Goal: Task Accomplishment & Management: Use online tool/utility

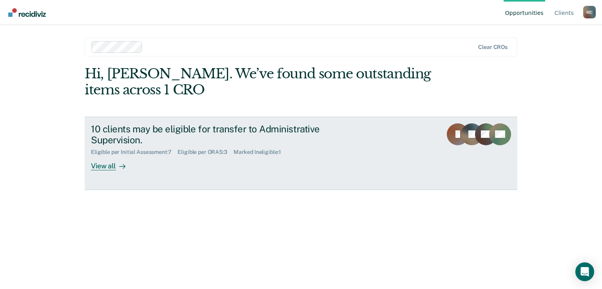
click at [103, 163] on div "View all" at bounding box center [113, 163] width 44 height 15
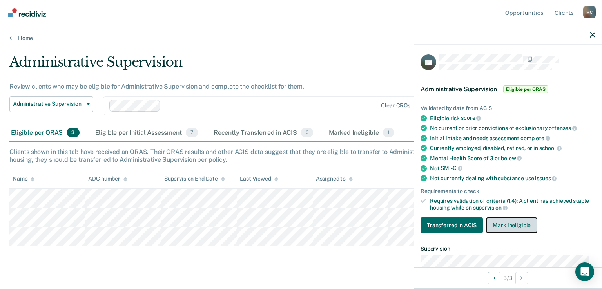
click at [521, 220] on button "Mark ineligible" at bounding box center [511, 225] width 51 height 16
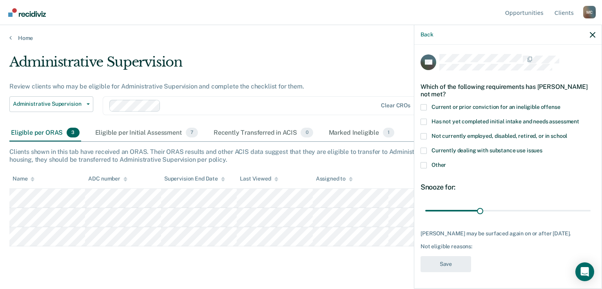
click at [423, 135] on span at bounding box center [423, 136] width 6 height 6
click at [567, 133] on input "Not currently employed, disabled, retired, or in school" at bounding box center [567, 133] width 0 height 0
click at [422, 151] on span at bounding box center [423, 151] width 6 height 6
click at [542, 148] on input "Currently dealing with substance use issues" at bounding box center [542, 148] width 0 height 0
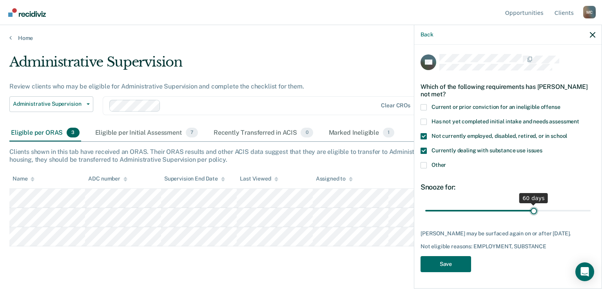
drag, startPoint x: 479, startPoint y: 209, endPoint x: 530, endPoint y: 210, distance: 50.2
type input "60"
click at [530, 210] on input "range" at bounding box center [507, 211] width 165 height 14
click at [447, 267] on button "Save" at bounding box center [445, 264] width 51 height 16
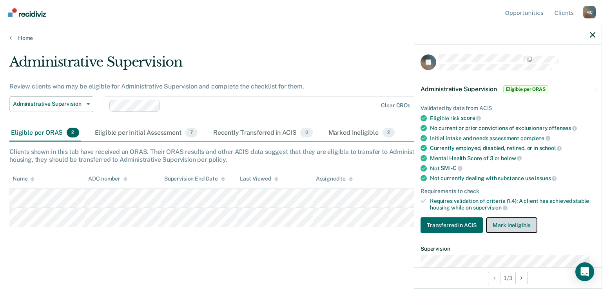
click at [526, 223] on button "Mark ineligible" at bounding box center [511, 225] width 51 height 16
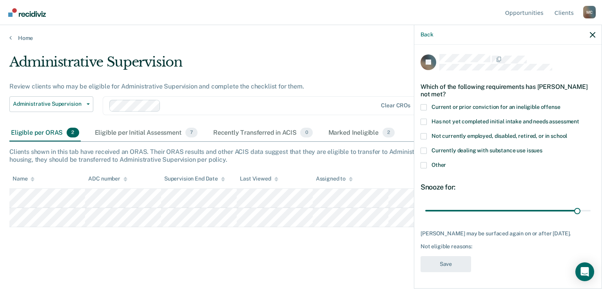
click at [427, 149] on label "Currently dealing with substance use issues" at bounding box center [507, 152] width 175 height 8
click at [542, 148] on input "Currently dealing with substance use issues" at bounding box center [542, 148] width 0 height 0
click at [453, 268] on button "Save" at bounding box center [445, 264] width 51 height 16
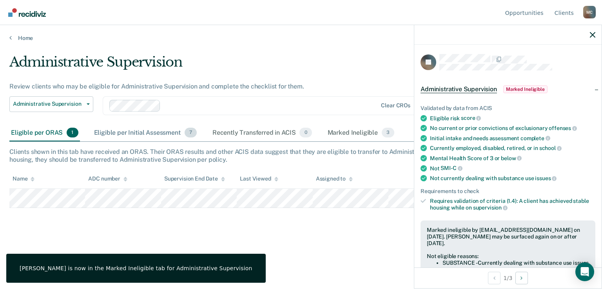
click at [124, 127] on div "Eligible per Initial Assessment 7" at bounding box center [145, 133] width 106 height 17
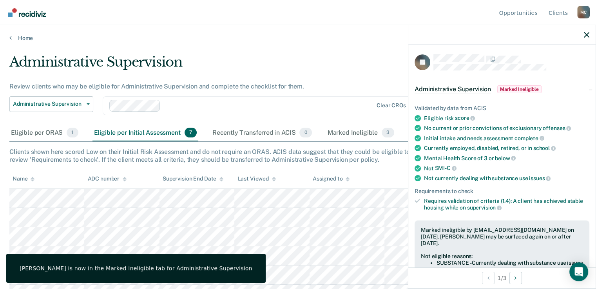
scroll to position [33, 0]
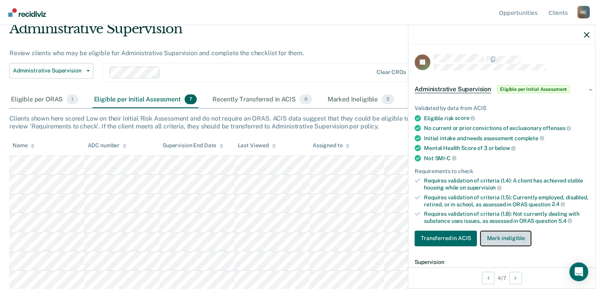
click at [506, 240] on button "Mark ineligible" at bounding box center [505, 239] width 51 height 16
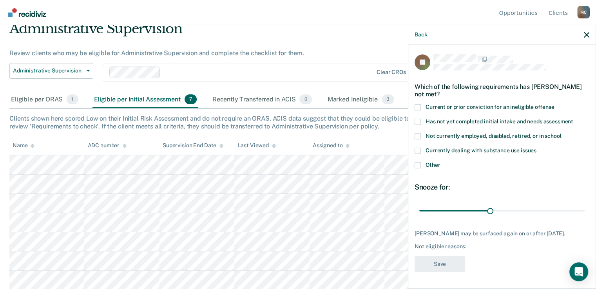
click at [416, 137] on span at bounding box center [417, 136] width 6 height 6
click at [561, 133] on input "Not currently employed, disabled, retired, or in school" at bounding box center [561, 133] width 0 height 0
click at [450, 262] on button "Save" at bounding box center [439, 264] width 51 height 16
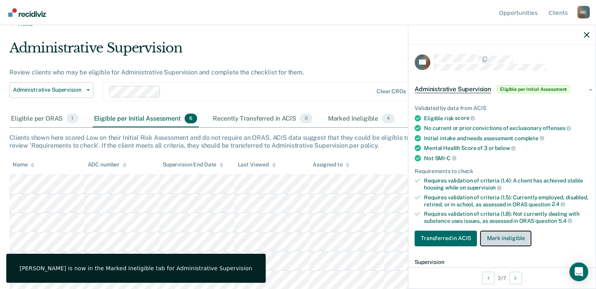
click at [517, 241] on button "Mark ineligible" at bounding box center [505, 239] width 51 height 16
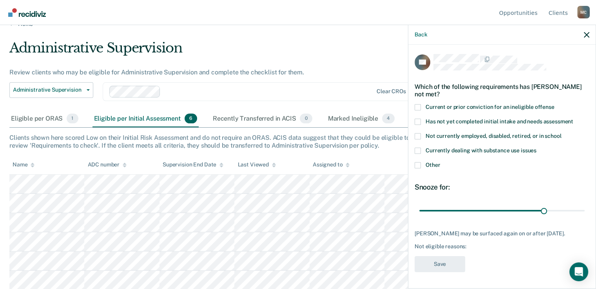
click at [417, 137] on span at bounding box center [417, 136] width 6 height 6
click at [561, 133] on input "Not currently employed, disabled, retired, or in school" at bounding box center [561, 133] width 0 height 0
click at [443, 270] on button "Save" at bounding box center [439, 264] width 51 height 16
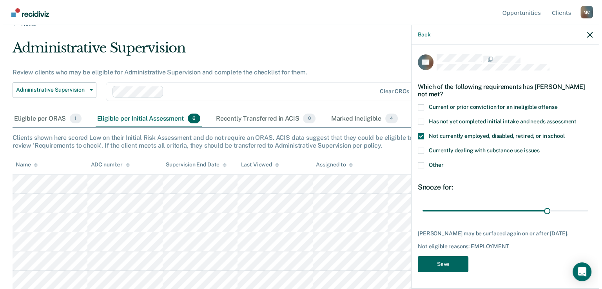
scroll to position [0, 0]
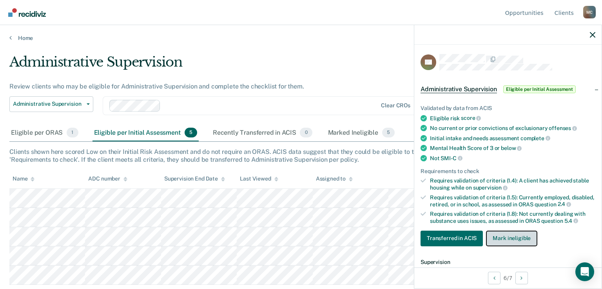
click at [517, 240] on button "Mark ineligible" at bounding box center [511, 239] width 51 height 16
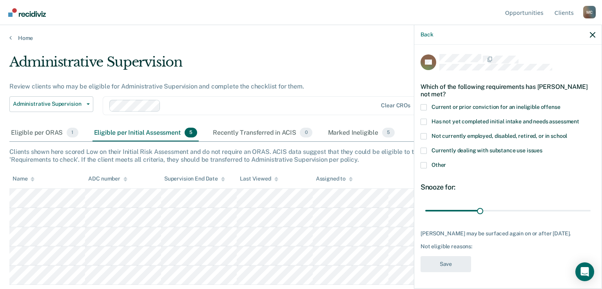
click at [423, 136] on span at bounding box center [423, 136] width 6 height 6
click at [567, 133] on input "Not currently employed, disabled, retired, or in school" at bounding box center [567, 133] width 0 height 0
click at [449, 263] on button "Save" at bounding box center [445, 264] width 51 height 16
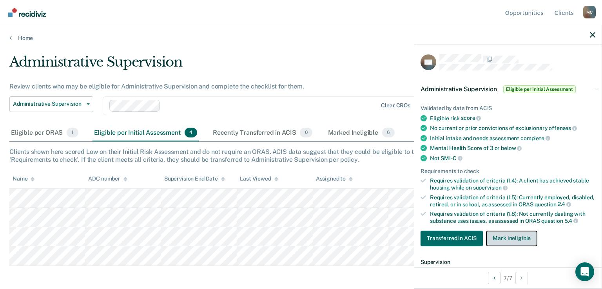
click at [514, 242] on button "Mark ineligible" at bounding box center [511, 239] width 51 height 16
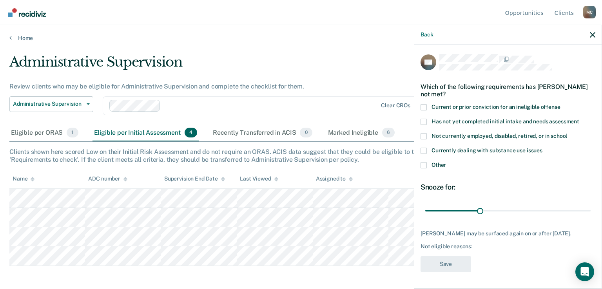
click at [428, 134] on label "Not currently employed, disabled, retired, or in school" at bounding box center [507, 137] width 175 height 8
click at [567, 133] on input "Not currently employed, disabled, retired, or in school" at bounding box center [567, 133] width 0 height 0
click at [445, 271] on button "Save" at bounding box center [445, 264] width 51 height 16
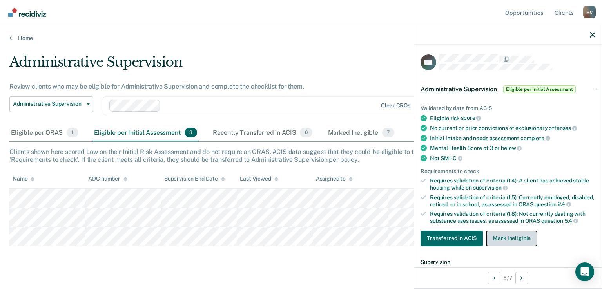
click at [515, 242] on button "Mark ineligible" at bounding box center [511, 239] width 51 height 16
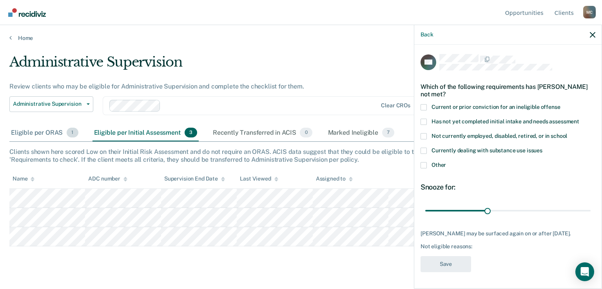
click at [16, 133] on div "Eligible per ORAS 1" at bounding box center [44, 133] width 71 height 17
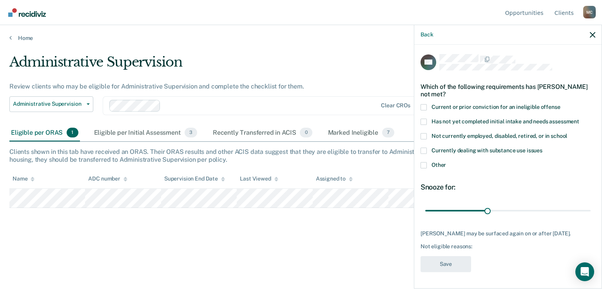
click at [232, 56] on div "Administrative Supervision" at bounding box center [234, 65] width 451 height 22
click at [591, 35] on icon "button" at bounding box center [592, 34] width 5 height 5
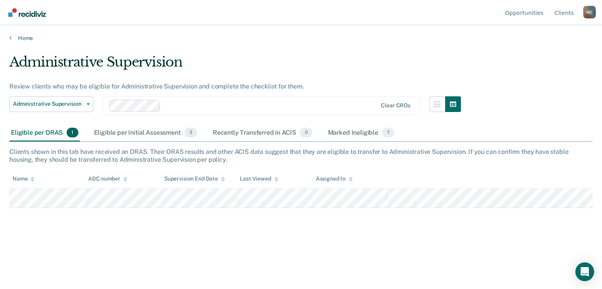
click at [591, 11] on div "M C" at bounding box center [589, 12] width 13 height 13
click at [547, 62] on link "Log Out" at bounding box center [557, 61] width 51 height 7
